Goal: Complete application form

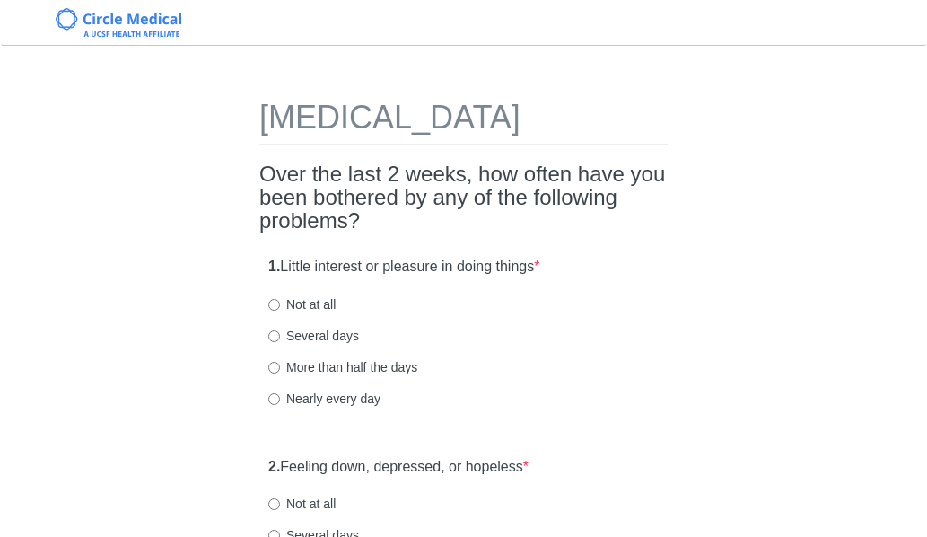
scroll to position [90, 0]
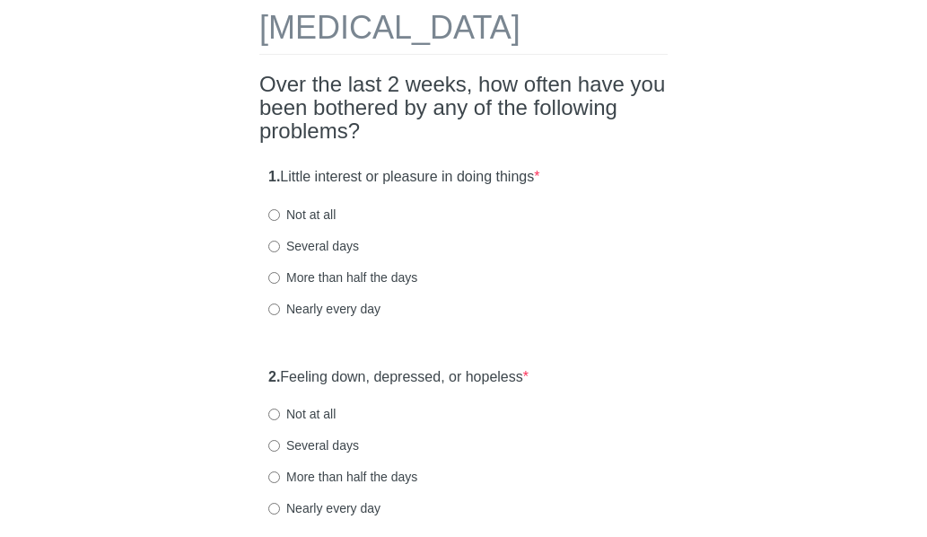
click at [457, 318] on div "Nearly every day" at bounding box center [463, 309] width 390 height 18
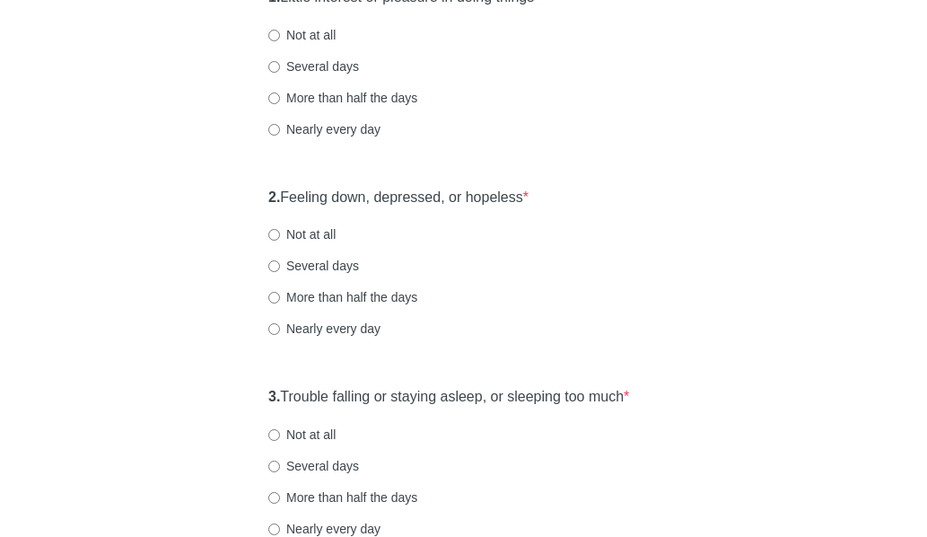
scroll to position [359, 0]
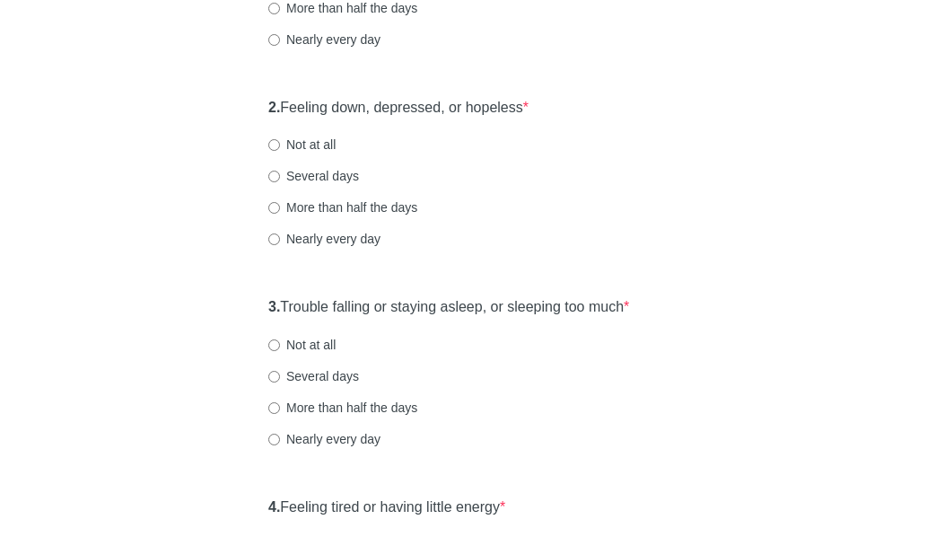
click at [287, 153] on label "Not at all" at bounding box center [301, 145] width 67 height 18
click at [280, 151] on input "Not at all" at bounding box center [274, 145] width 12 height 12
radio input "true"
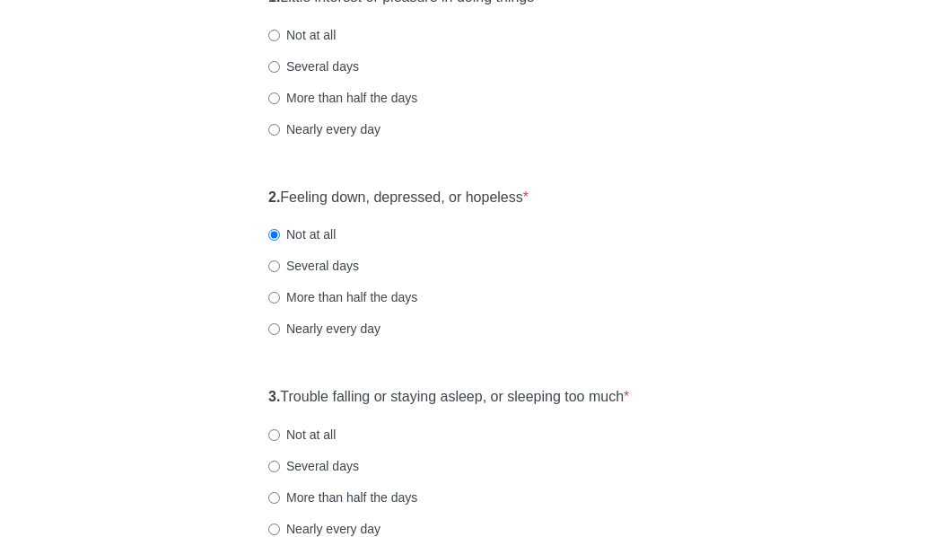
click at [311, 44] on label "Not at all" at bounding box center [301, 35] width 67 height 18
click at [280, 41] on input "Not at all" at bounding box center [274, 36] width 12 height 12
radio input "true"
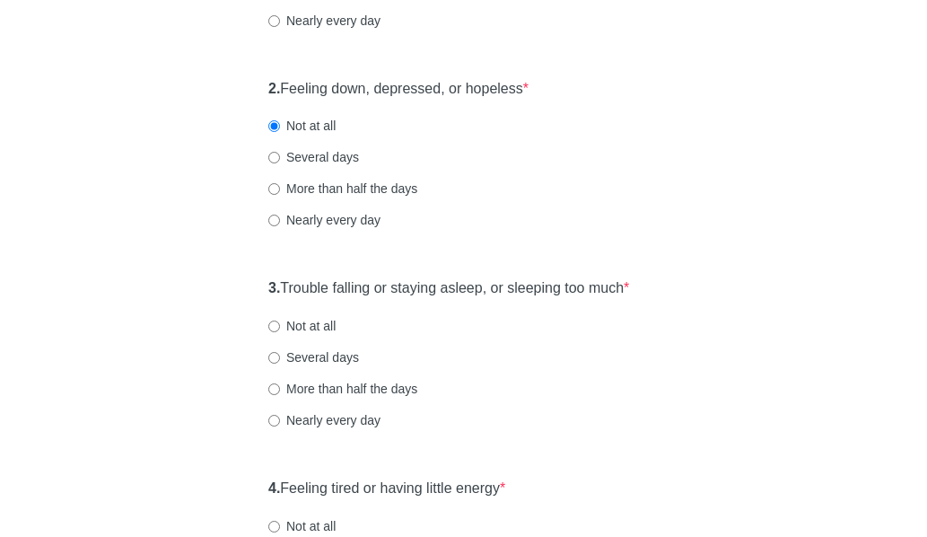
scroll to position [539, 0]
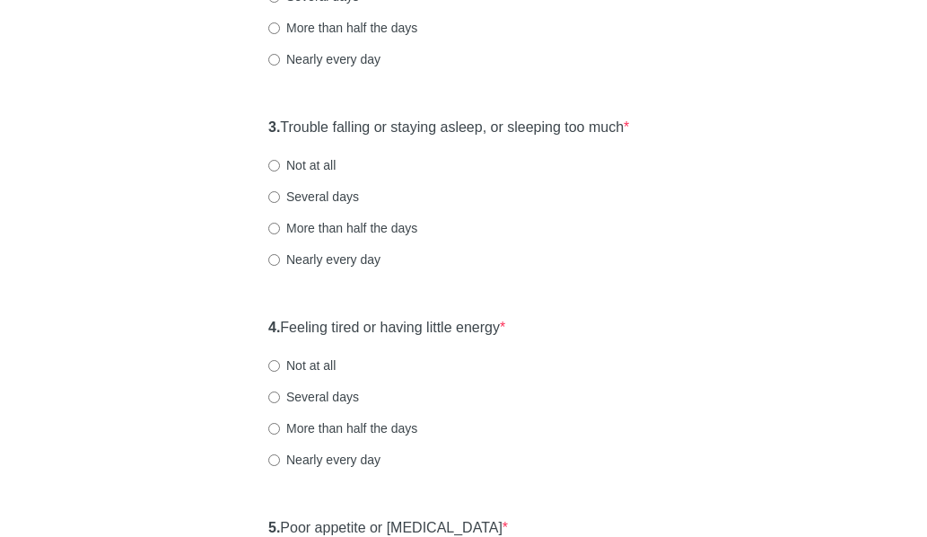
click at [333, 237] on label "More than half the days" at bounding box center [342, 228] width 149 height 18
click at [280, 234] on input "More than half the days" at bounding box center [274, 229] width 12 height 12
radio input "true"
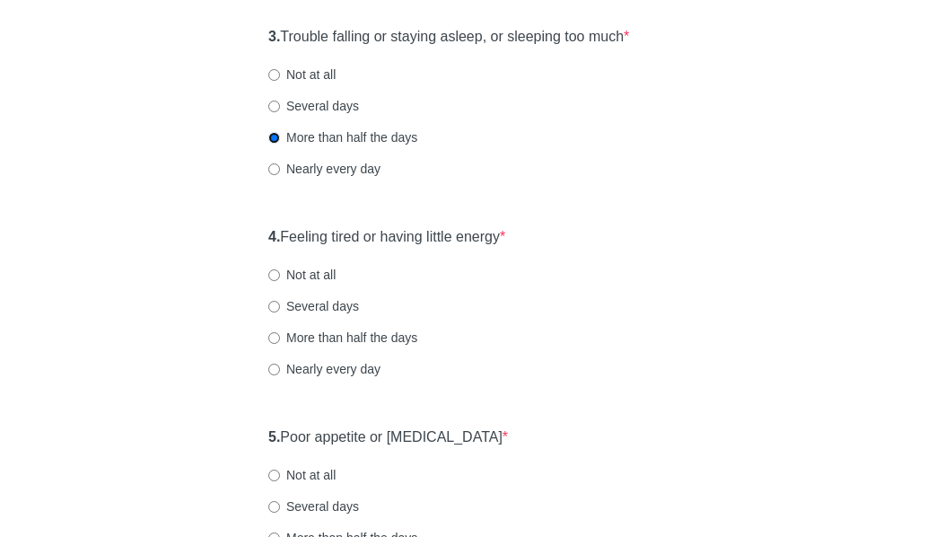
scroll to position [718, 0]
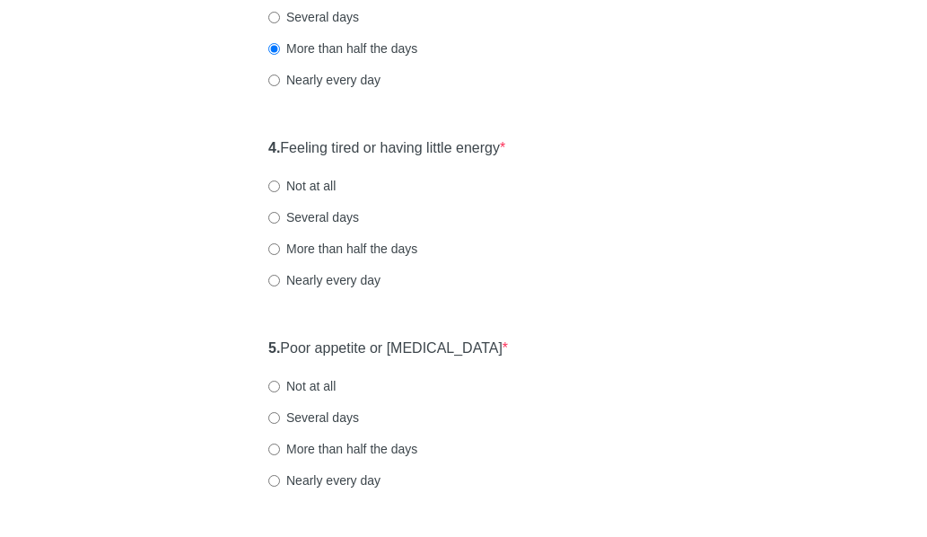
click at [330, 233] on div "4. Feeling tired or having little energy * Not at all Several days More than ha…" at bounding box center [463, 222] width 408 height 187
click at [330, 226] on label "Several days" at bounding box center [313, 217] width 91 height 18
click at [280, 224] on input "Several days" at bounding box center [274, 218] width 12 height 12
radio input "true"
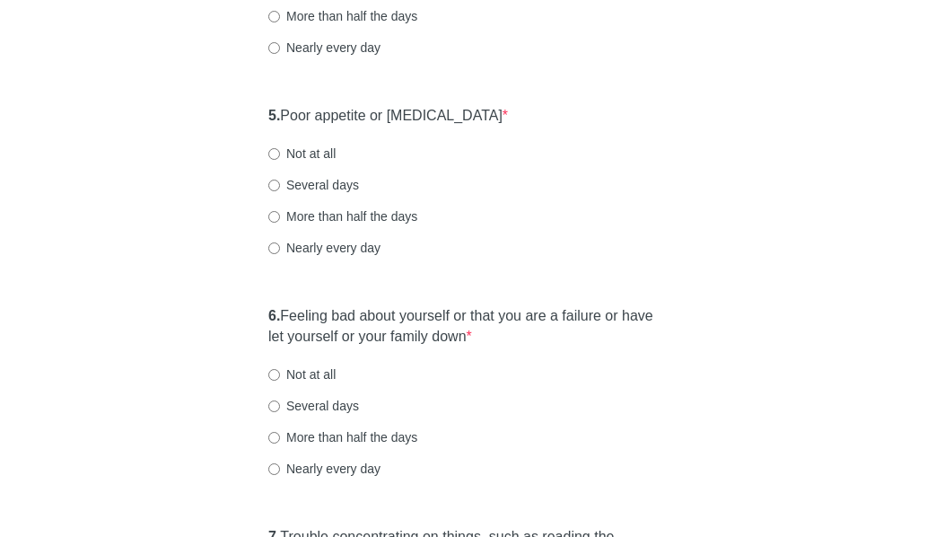
scroll to position [987, 0]
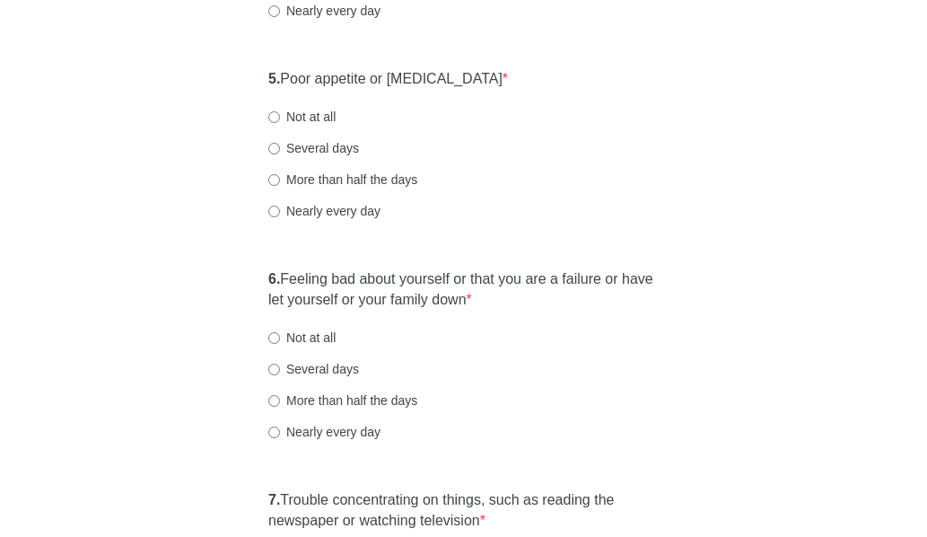
click at [308, 126] on label "Not at all" at bounding box center [301, 117] width 67 height 18
click at [280, 123] on input "Not at all" at bounding box center [274, 117] width 12 height 12
radio input "true"
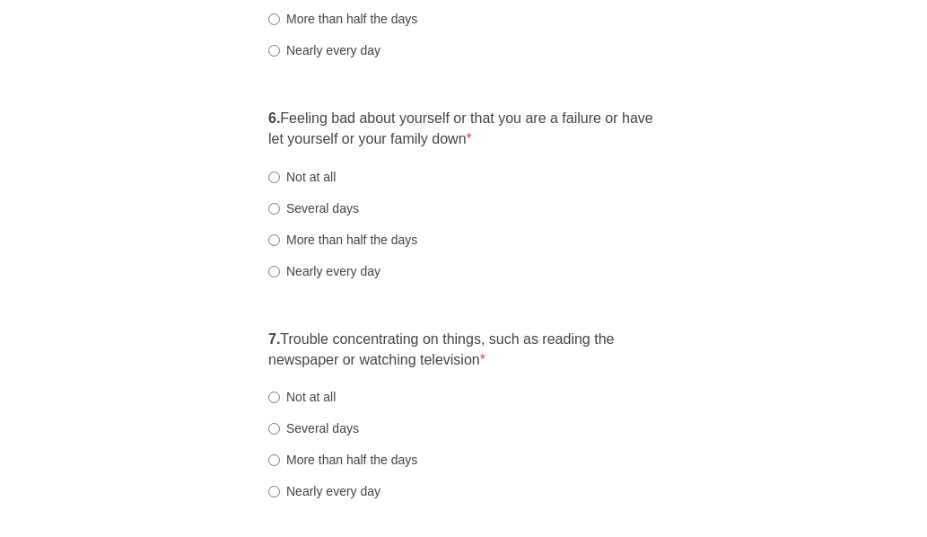
scroll to position [1167, 0]
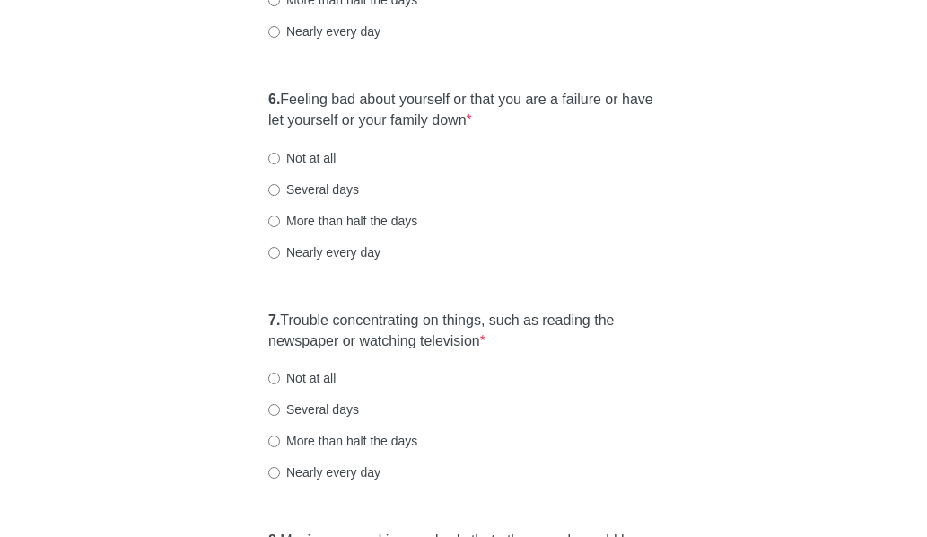
click at [313, 167] on label "Not at all" at bounding box center [301, 158] width 67 height 18
click at [280, 164] on input "Not at all" at bounding box center [274, 159] width 12 height 12
radio input "true"
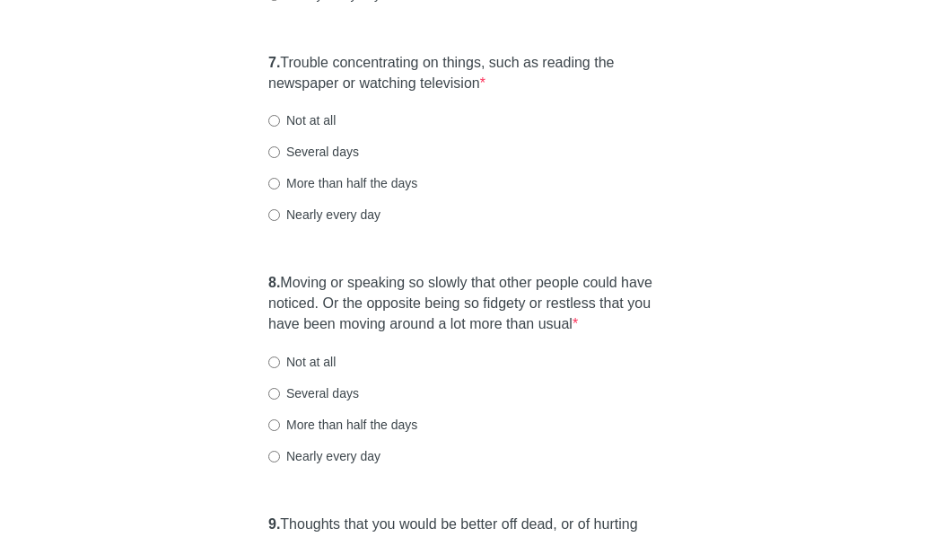
scroll to position [1436, 0]
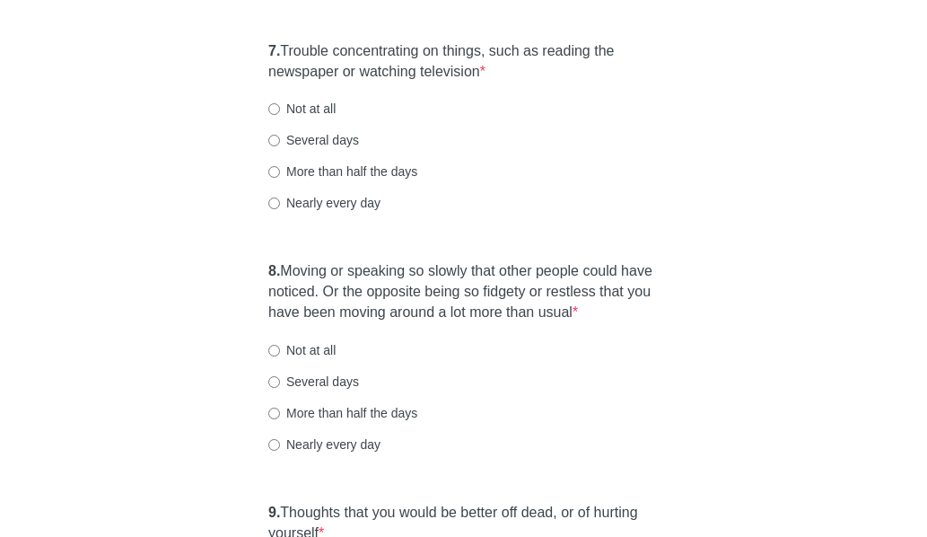
click at [319, 83] on label "7. Trouble concentrating on things, such as reading the newspaper or watching t…" at bounding box center [463, 61] width 390 height 41
click at [317, 118] on label "Not at all" at bounding box center [301, 109] width 67 height 18
click at [280, 115] on input "Not at all" at bounding box center [274, 109] width 12 height 12
radio input "true"
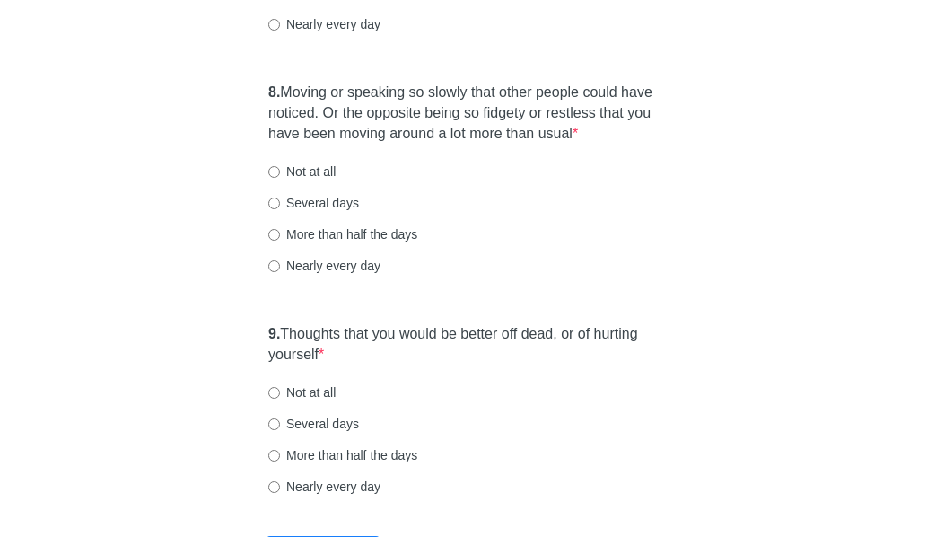
scroll to position [1616, 0]
click at [265, 201] on div "8. Moving or speaking so slowly that other people could have noticed. Or the op…" at bounding box center [463, 187] width 408 height 228
click at [302, 180] on label "Not at all" at bounding box center [301, 171] width 67 height 18
click at [280, 177] on input "Not at all" at bounding box center [274, 171] width 12 height 12
radio input "true"
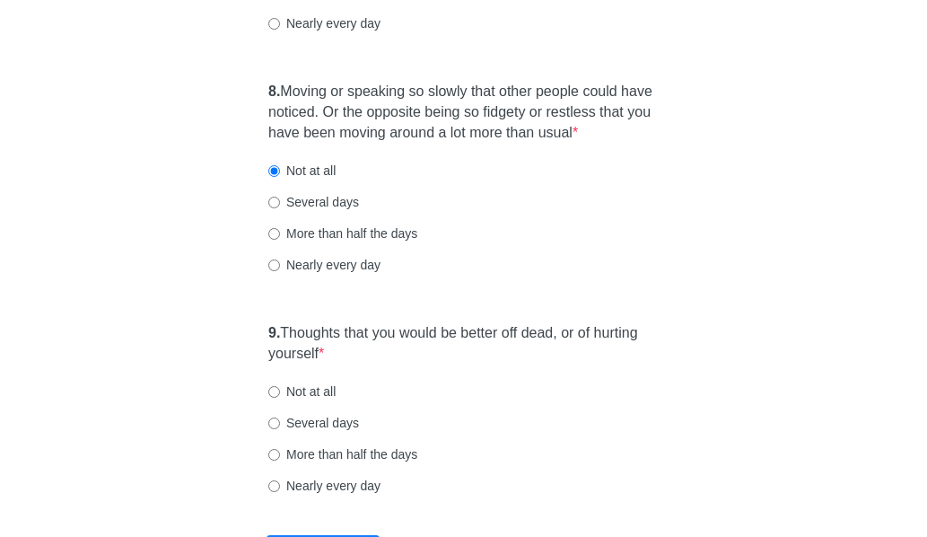
click at [319, 400] on label "Not at all" at bounding box center [301, 391] width 67 height 18
click at [280, 398] on input "Not at all" at bounding box center [274, 392] width 12 height 12
radio input "true"
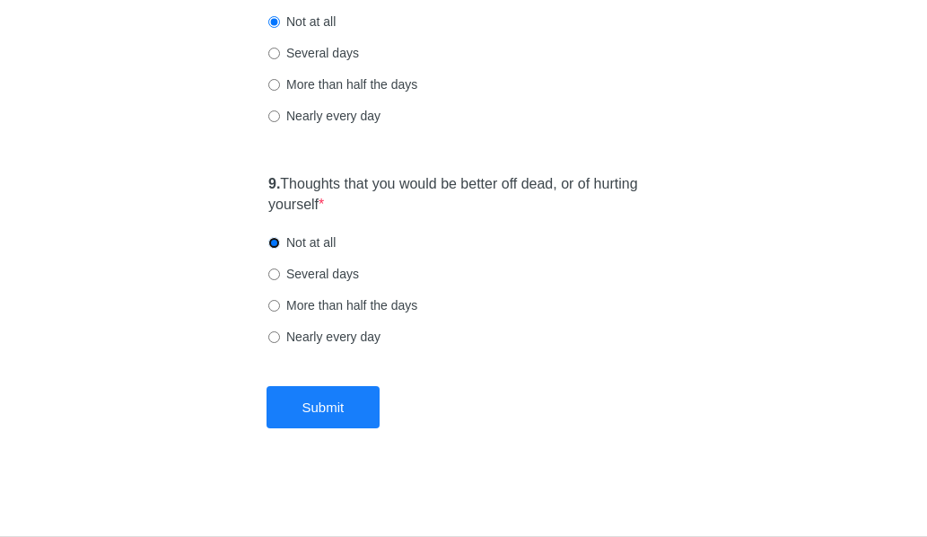
scroll to position [1800, 0]
click at [324, 403] on button "Submit" at bounding box center [324, 407] width 114 height 42
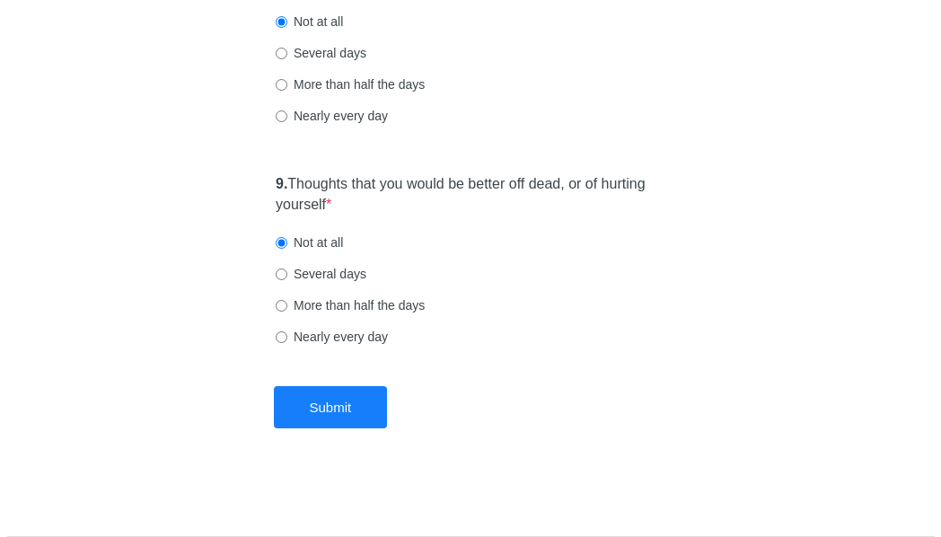
scroll to position [0, 0]
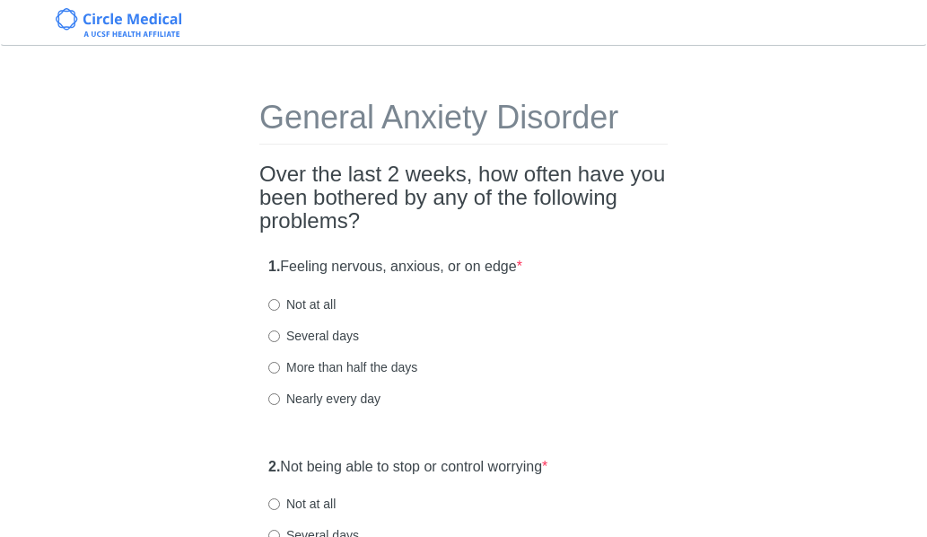
click at [322, 302] on label "Not at all" at bounding box center [301, 304] width 67 height 18
click at [280, 302] on input "Not at all" at bounding box center [274, 305] width 12 height 12
radio input "true"
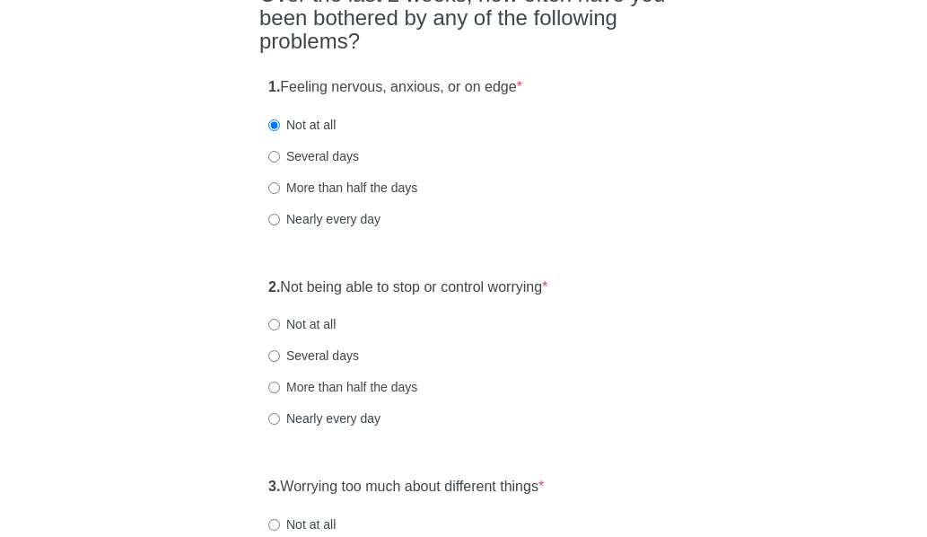
click at [317, 327] on label "Not at all" at bounding box center [301, 324] width 67 height 18
click at [280, 327] on input "Not at all" at bounding box center [274, 325] width 12 height 12
radio input "true"
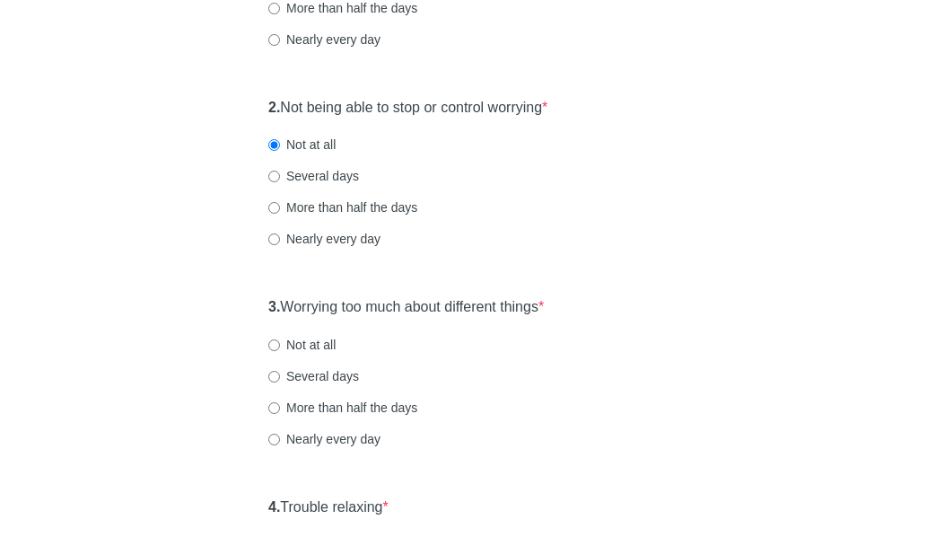
click at [320, 340] on label "Not at all" at bounding box center [301, 345] width 67 height 18
click at [280, 340] on input "Not at all" at bounding box center [274, 345] width 12 height 12
radio input "true"
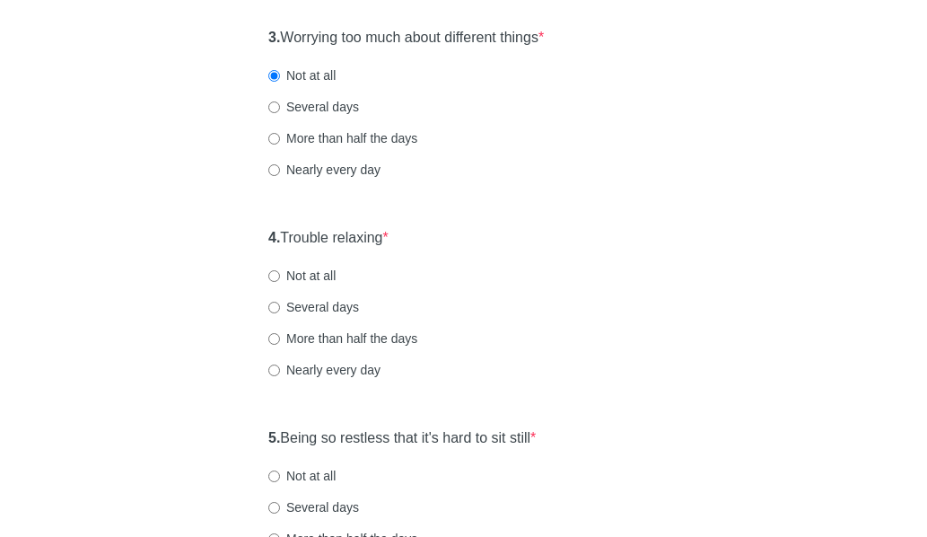
click at [318, 275] on label "Not at all" at bounding box center [301, 276] width 67 height 18
click at [280, 275] on input "Not at all" at bounding box center [274, 276] width 12 height 12
radio input "true"
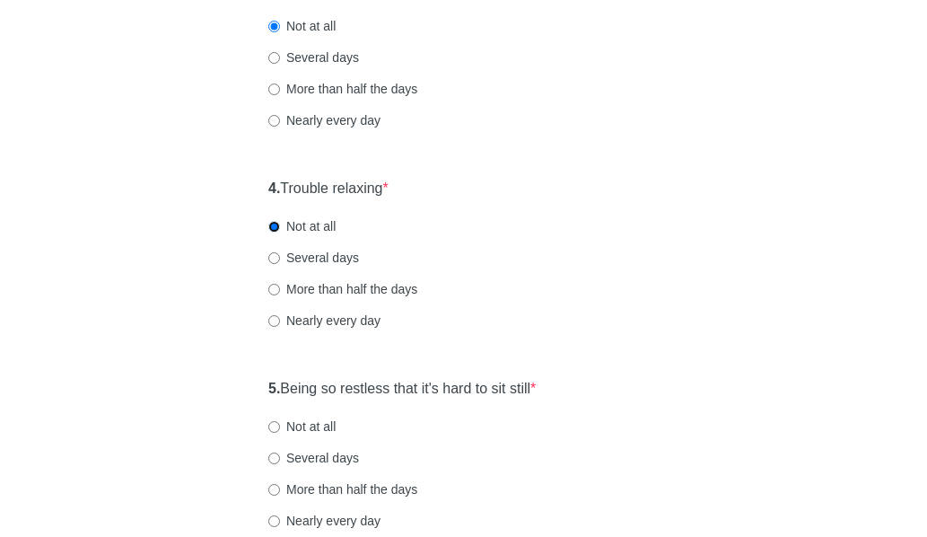
scroll to position [718, 0]
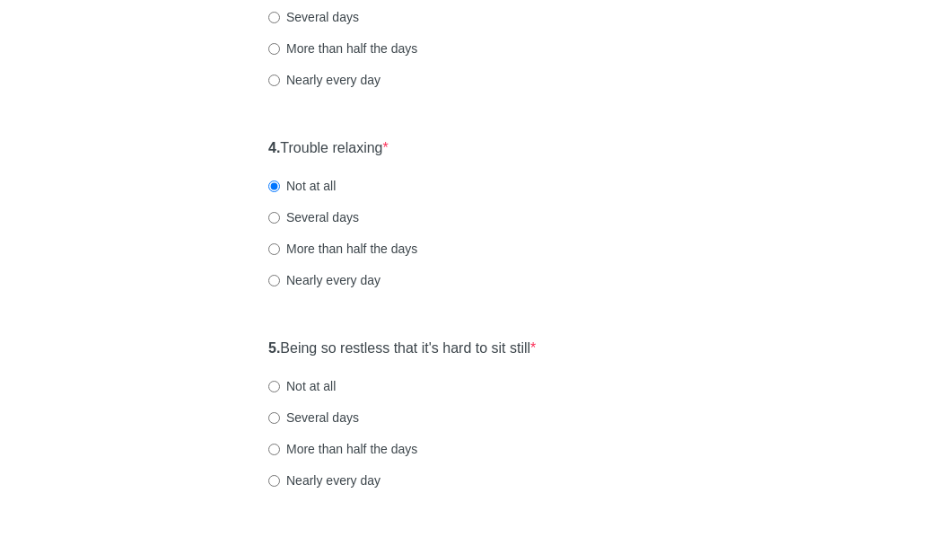
click at [304, 386] on label "Not at all" at bounding box center [301, 386] width 67 height 18
click at [280, 386] on input "Not at all" at bounding box center [274, 387] width 12 height 12
radio input "true"
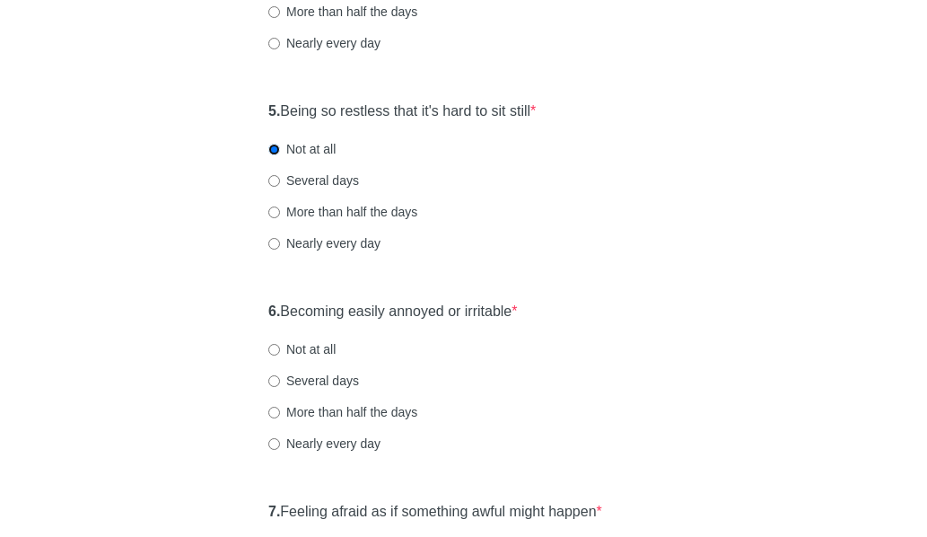
scroll to position [987, 0]
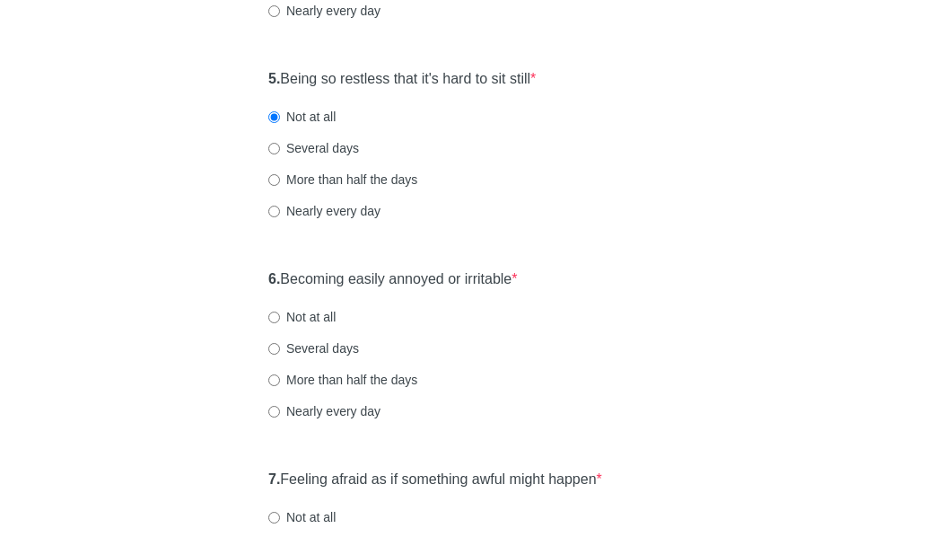
click at [303, 315] on label "Not at all" at bounding box center [301, 317] width 67 height 18
click at [280, 315] on input "Not at all" at bounding box center [274, 317] width 12 height 12
radio input "true"
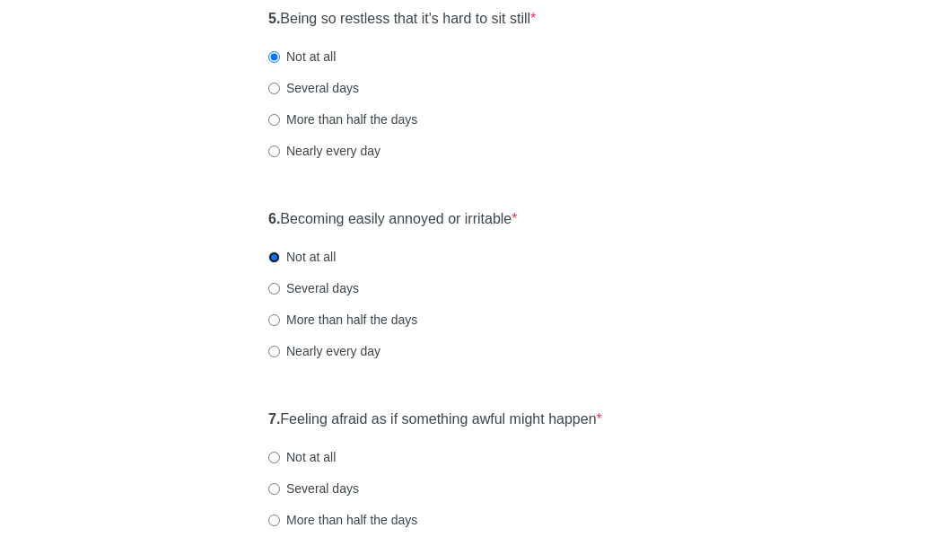
scroll to position [1077, 0]
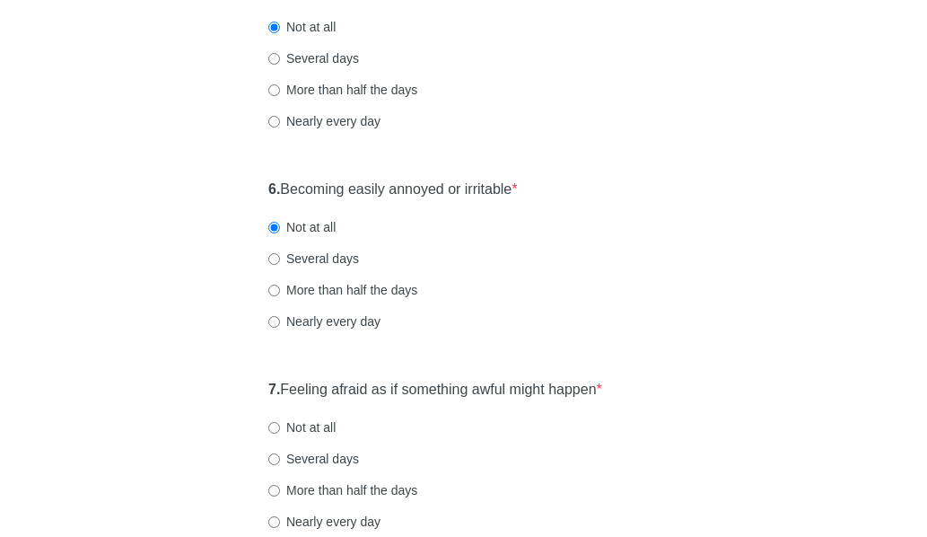
click at [335, 52] on label "Several days" at bounding box center [313, 58] width 91 height 18
click at [280, 53] on input "Several days" at bounding box center [274, 59] width 12 height 12
radio input "true"
click at [327, 31] on label "Not at all" at bounding box center [301, 27] width 67 height 18
click at [280, 31] on input "Not at all" at bounding box center [274, 28] width 12 height 12
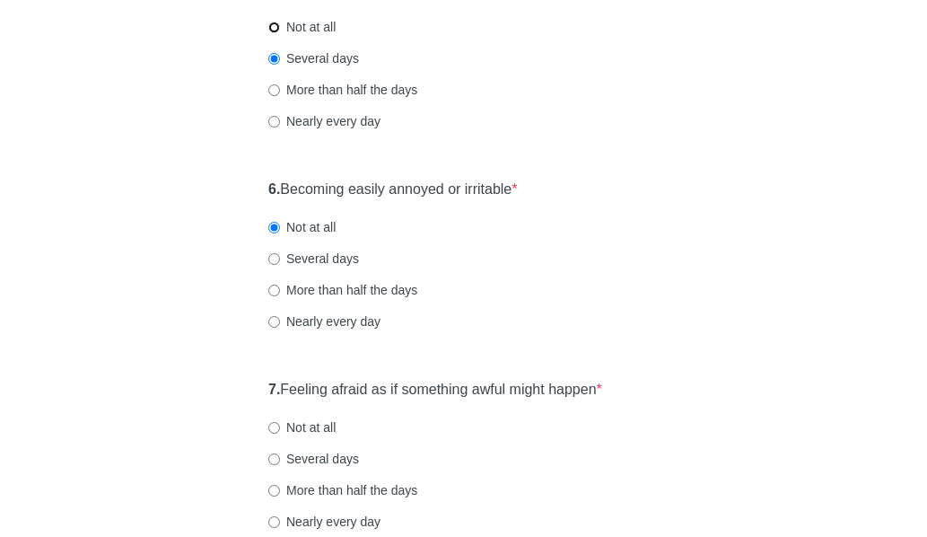
radio input "true"
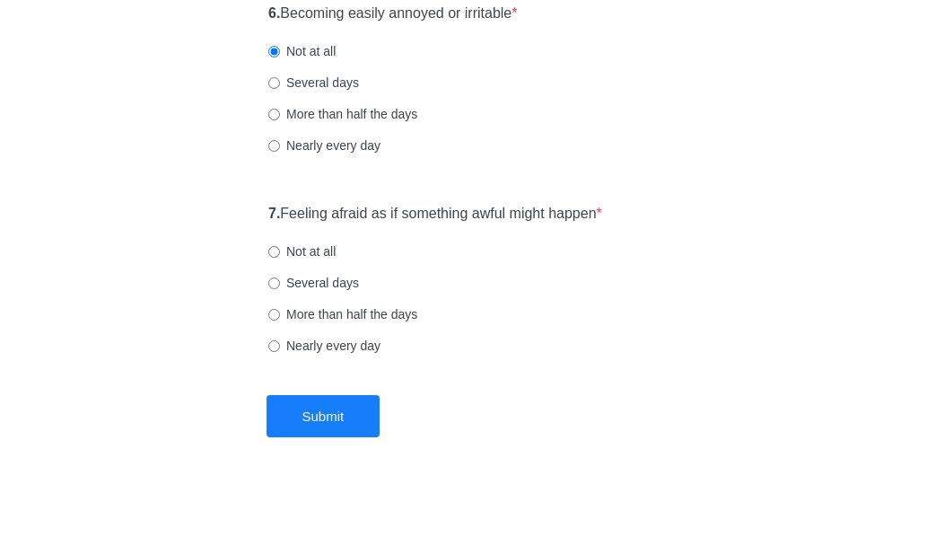
scroll to position [1257, 0]
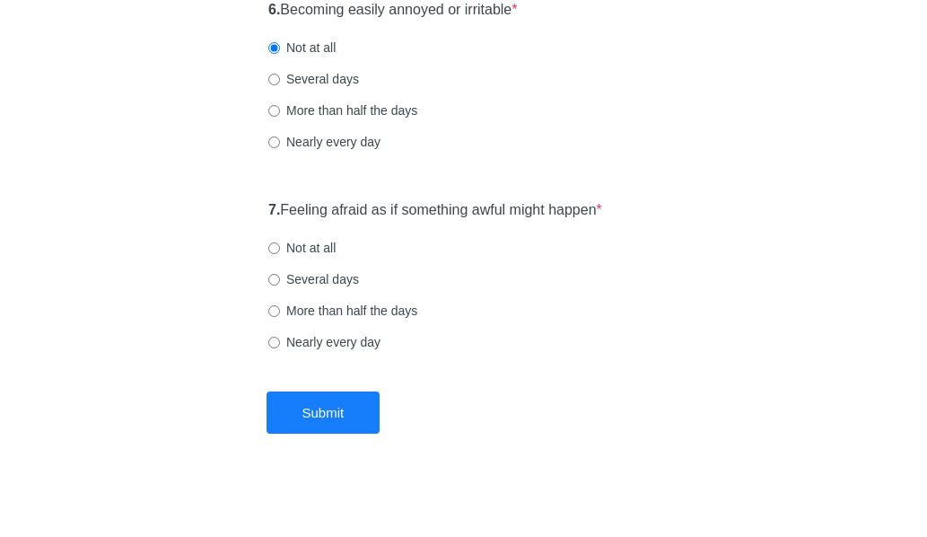
click at [293, 255] on label "Not at all" at bounding box center [301, 248] width 67 height 18
click at [280, 254] on input "Not at all" at bounding box center [274, 248] width 12 height 12
radio input "true"
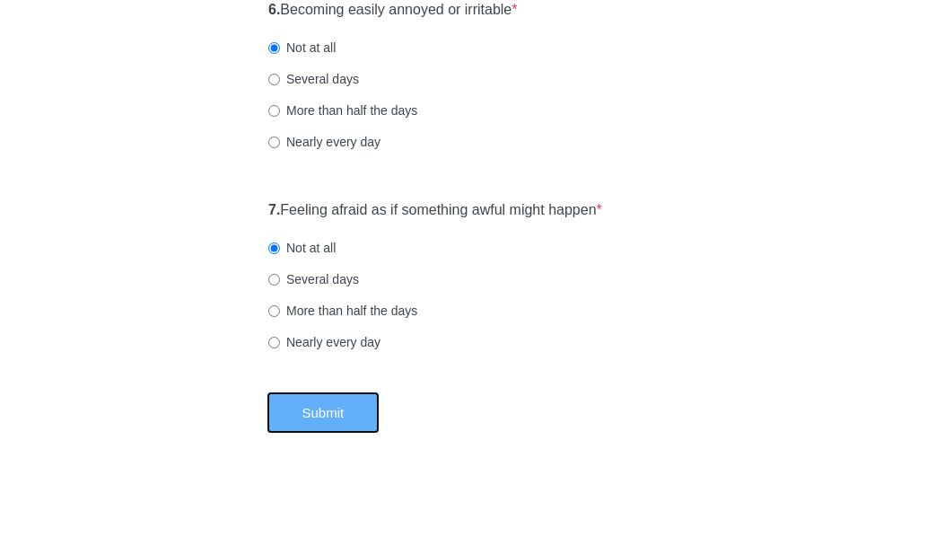
click at [334, 406] on button "Submit" at bounding box center [324, 412] width 114 height 42
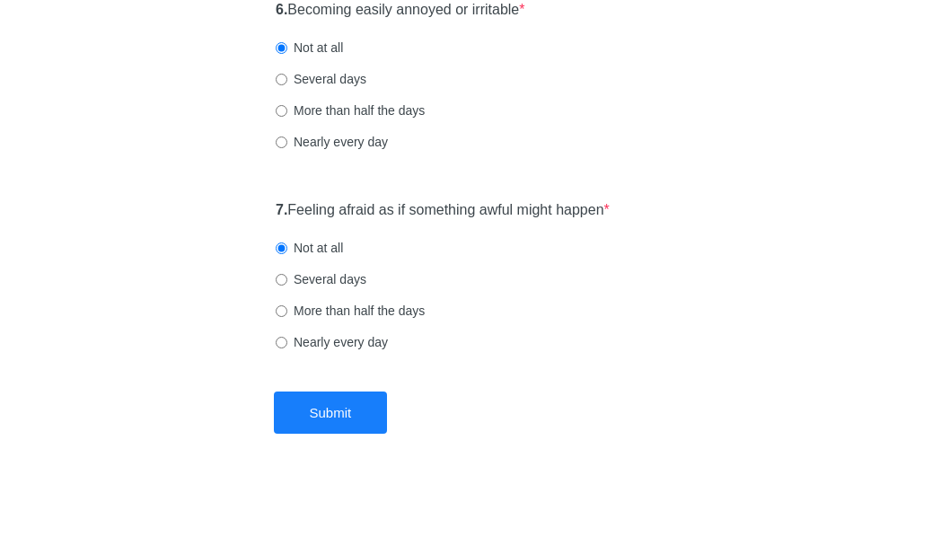
scroll to position [0, 0]
